Goal: Contribute content: Contribute content

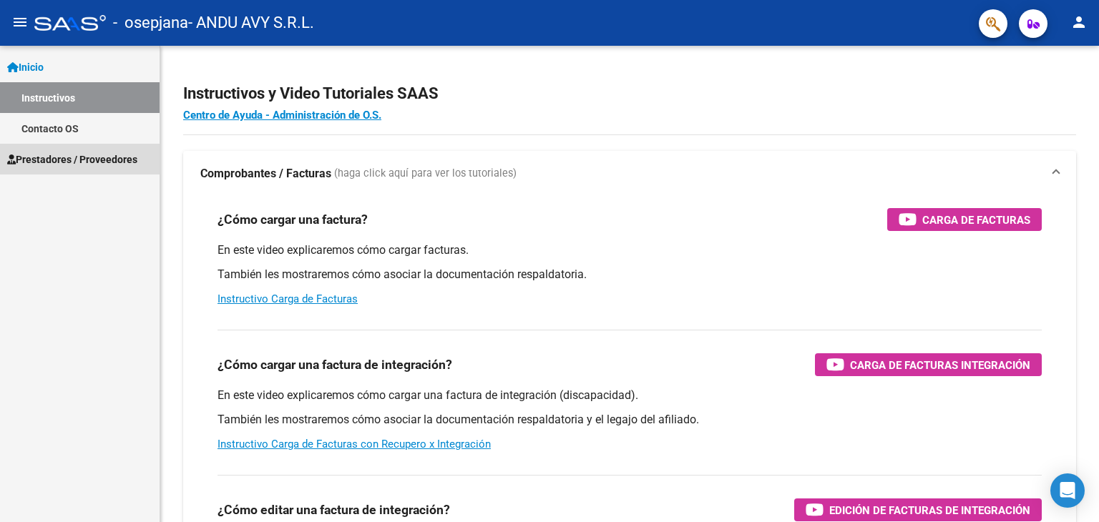
click at [65, 162] on span "Prestadores / Proveedores" at bounding box center [72, 160] width 130 height 16
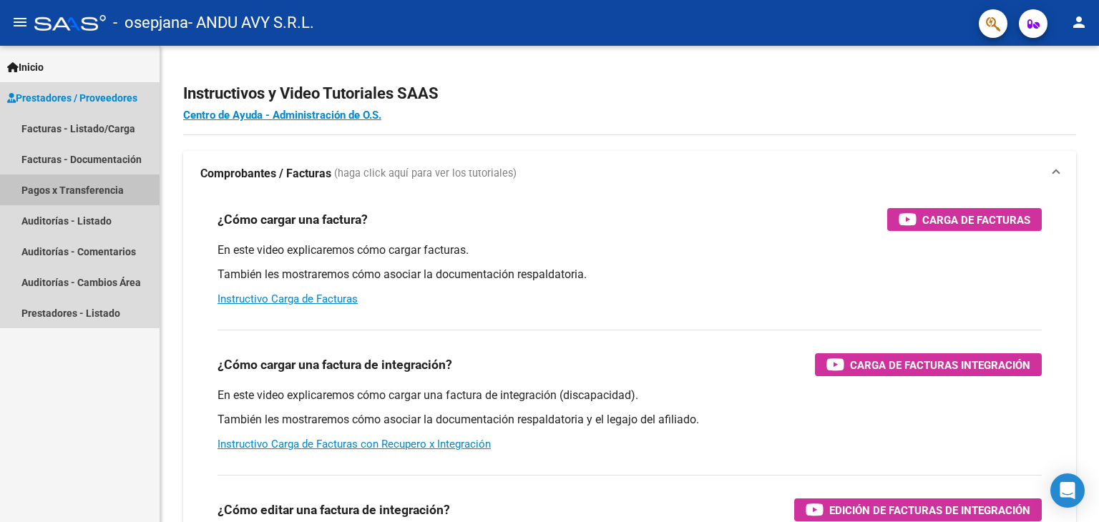
click at [71, 191] on link "Pagos x Transferencia" at bounding box center [80, 190] width 160 height 31
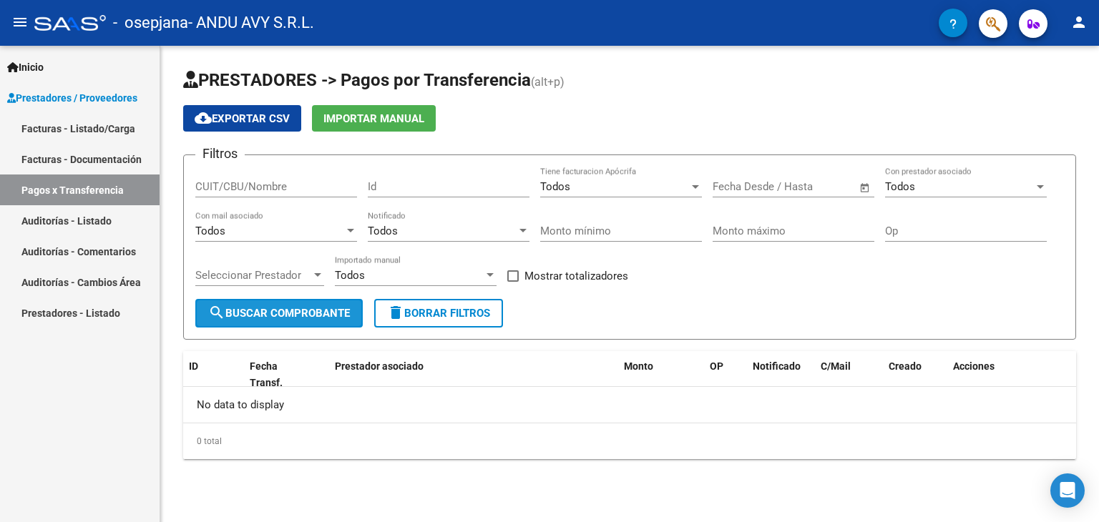
click at [301, 305] on button "search Buscar Comprobante" at bounding box center [278, 313] width 167 height 29
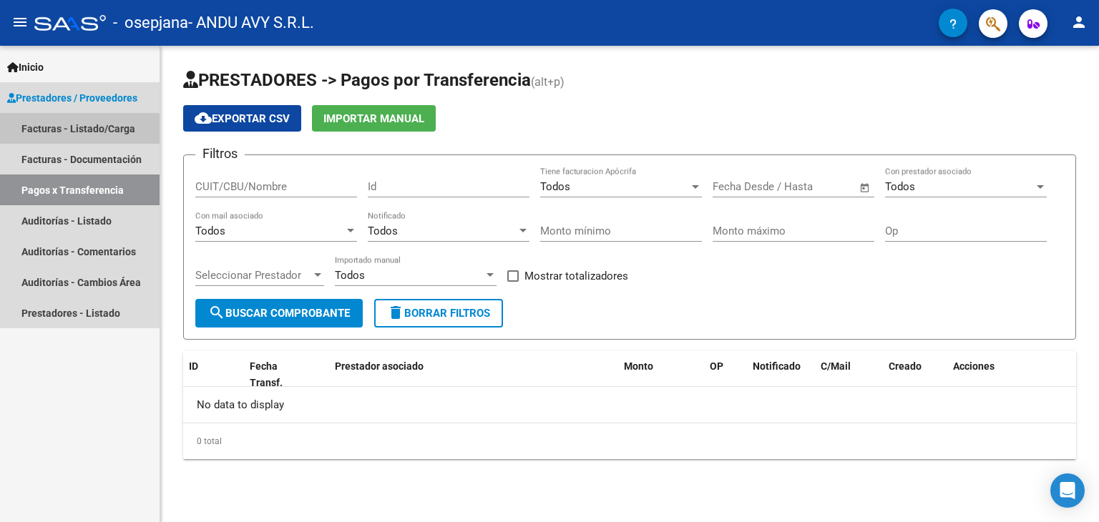
click at [104, 122] on link "Facturas - Listado/Carga" at bounding box center [80, 128] width 160 height 31
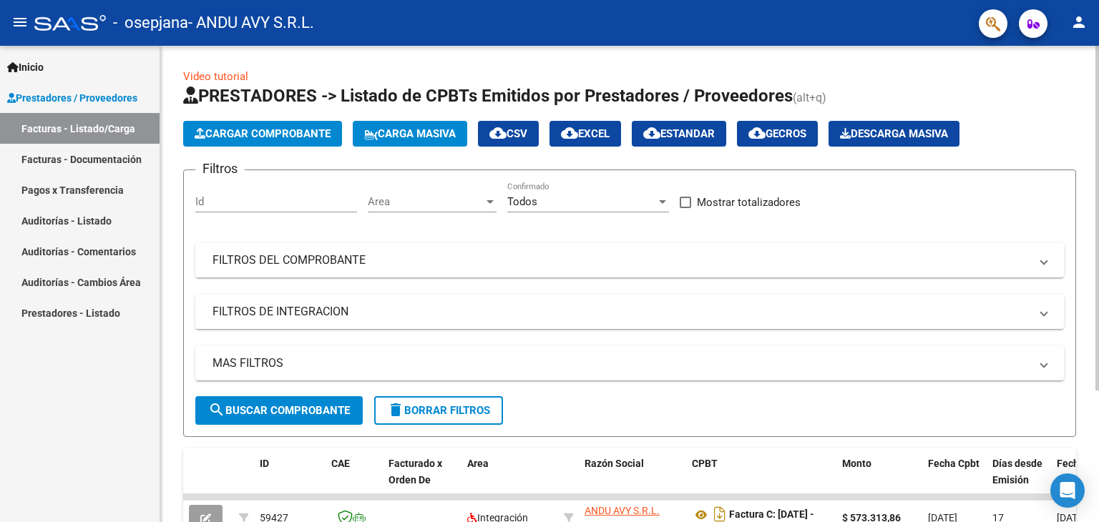
scroll to position [181, 0]
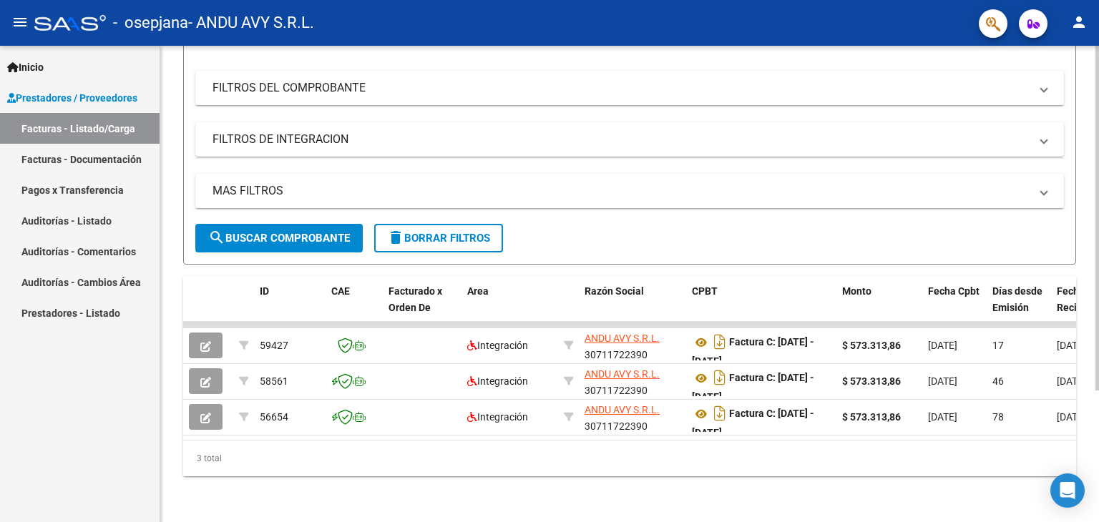
click at [1098, 473] on div at bounding box center [1097, 284] width 4 height 477
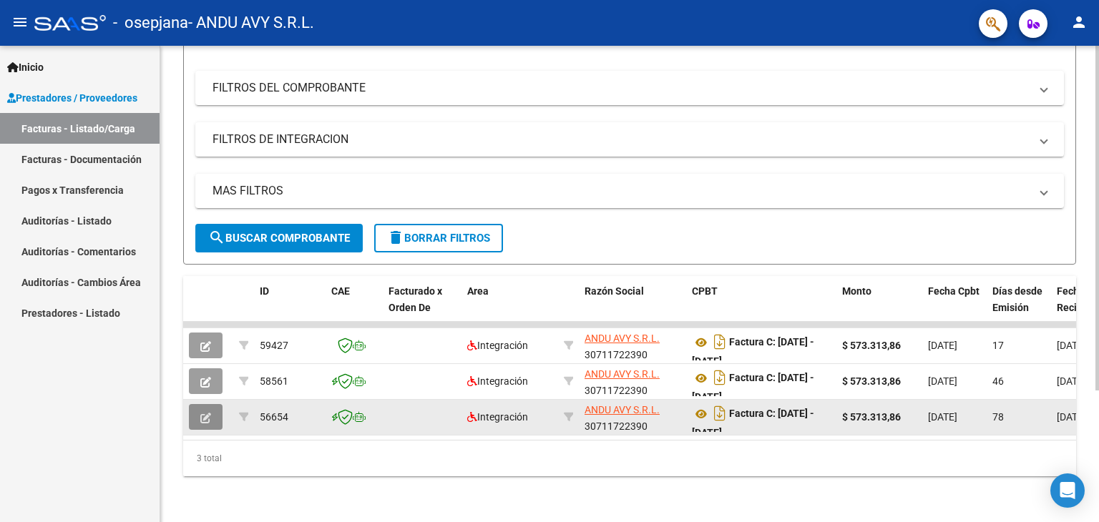
click at [209, 411] on span "button" at bounding box center [205, 417] width 11 height 13
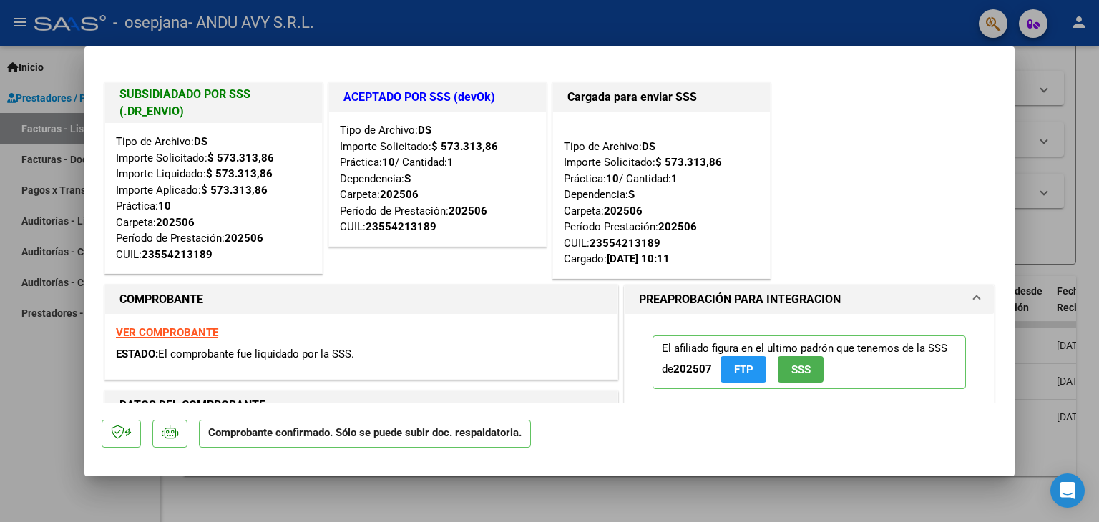
scroll to position [296, 0]
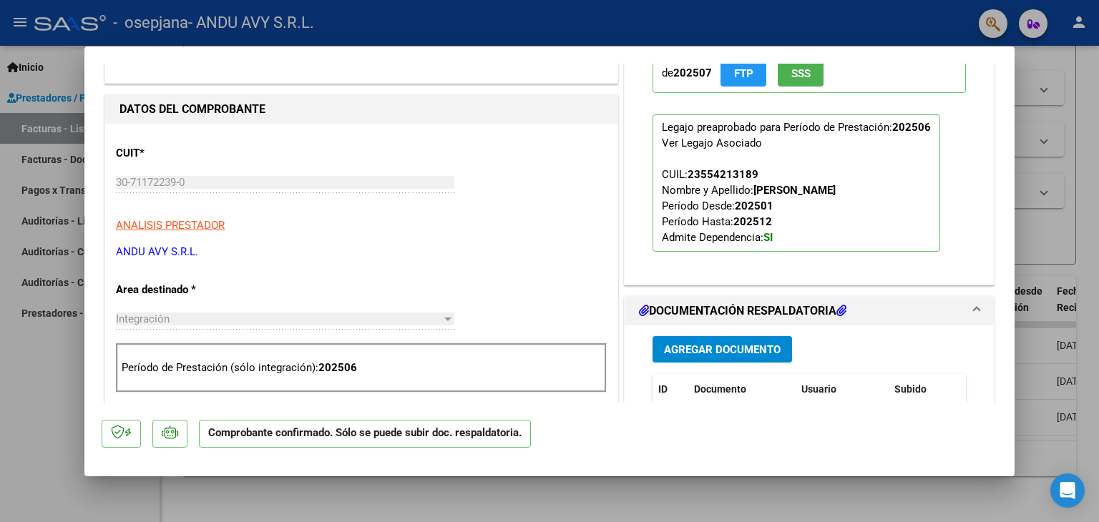
click at [723, 356] on button "Agregar Documento" at bounding box center [723, 349] width 140 height 26
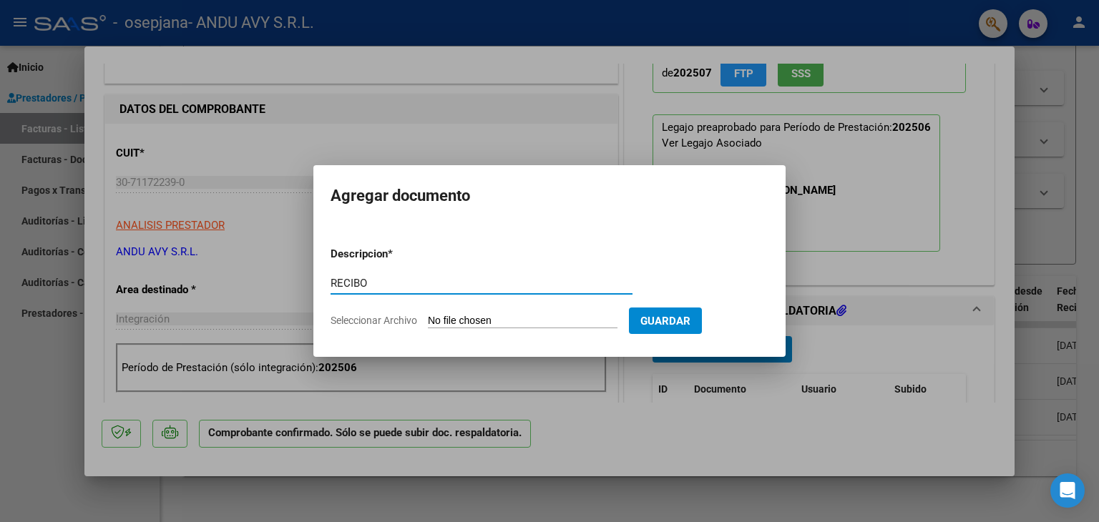
type input "RECIBO"
click at [479, 316] on input "Seleccionar Archivo" at bounding box center [523, 322] width 190 height 14
type input "C:\fakepath\Recibo_OSEPJANA-00001577.pdf"
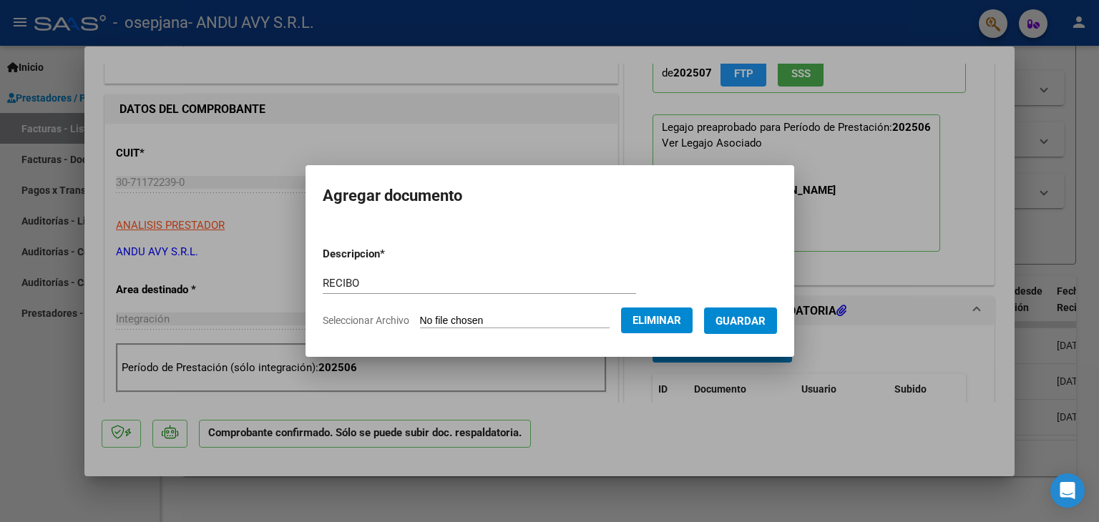
click at [731, 325] on span "Guardar" at bounding box center [740, 321] width 50 height 13
